Goal: Information Seeking & Learning: Check status

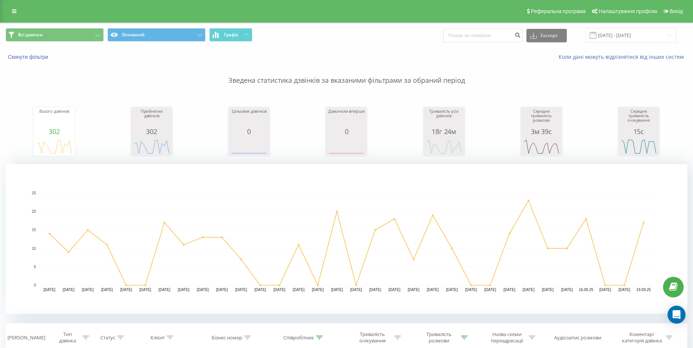
drag, startPoint x: 15, startPoint y: 9, endPoint x: 18, endPoint y: 17, distance: 8.4
click at [15, 10] on icon at bounding box center [14, 11] width 4 height 5
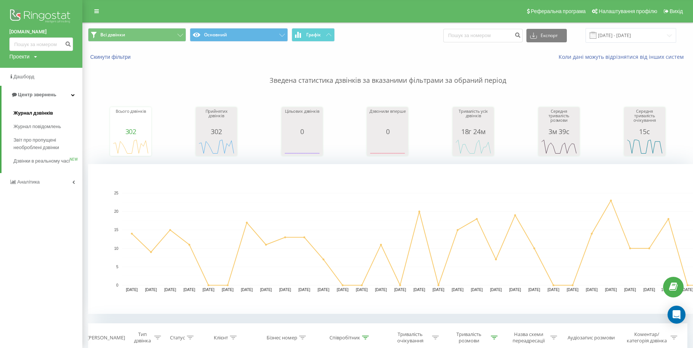
click at [50, 116] on span "Журнал дзвінків" at bounding box center [33, 112] width 40 height 7
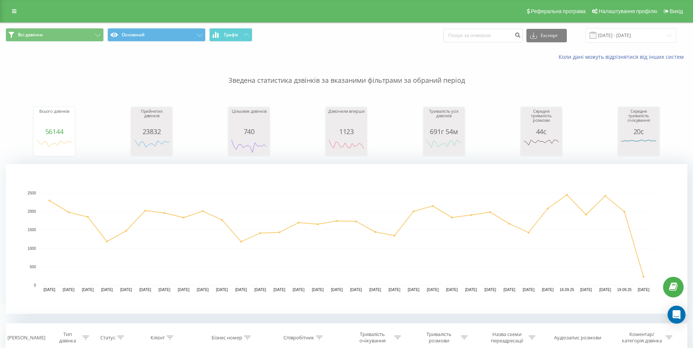
drag, startPoint x: 320, startPoint y: 232, endPoint x: 332, endPoint y: 270, distance: 39.8
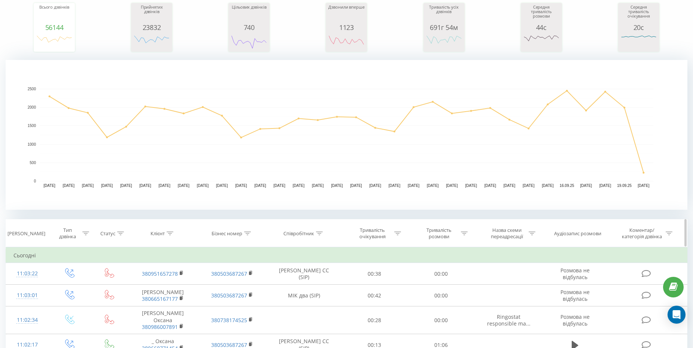
scroll to position [112, 0]
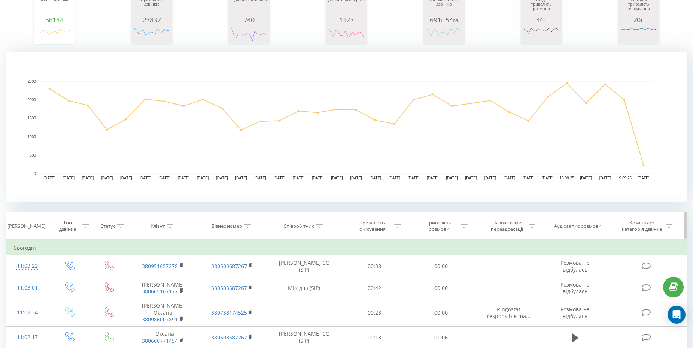
drag, startPoint x: 320, startPoint y: 228, endPoint x: 322, endPoint y: 233, distance: 5.6
click at [320, 228] on div at bounding box center [319, 226] width 7 height 6
click at [309, 281] on input "text" at bounding box center [304, 279] width 66 height 13
type input "[PERSON_NAME]"
click at [323, 294] on span "OK" at bounding box center [319, 294] width 21 height 12
